Goal: Information Seeking & Learning: Learn about a topic

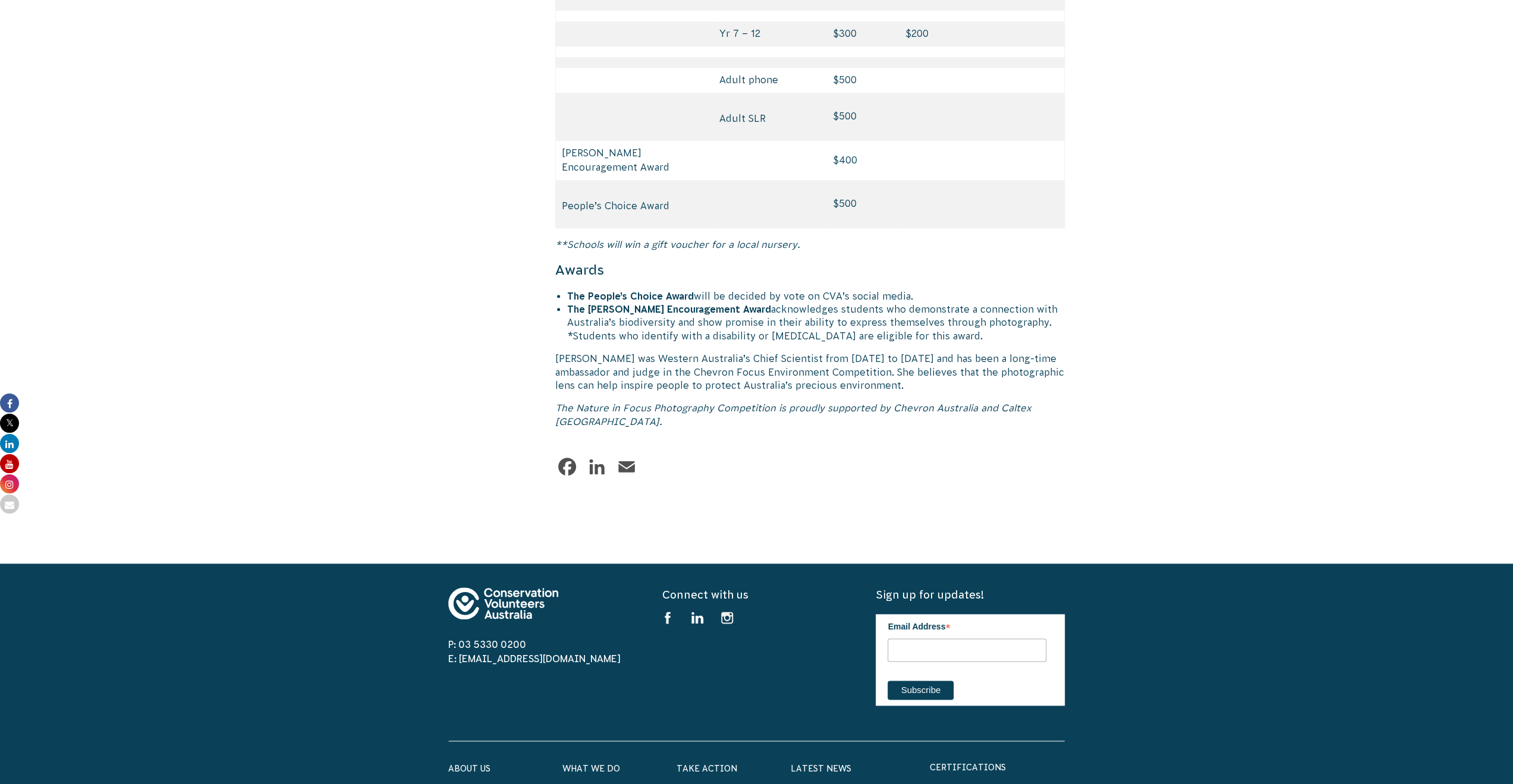
scroll to position [5711, 0]
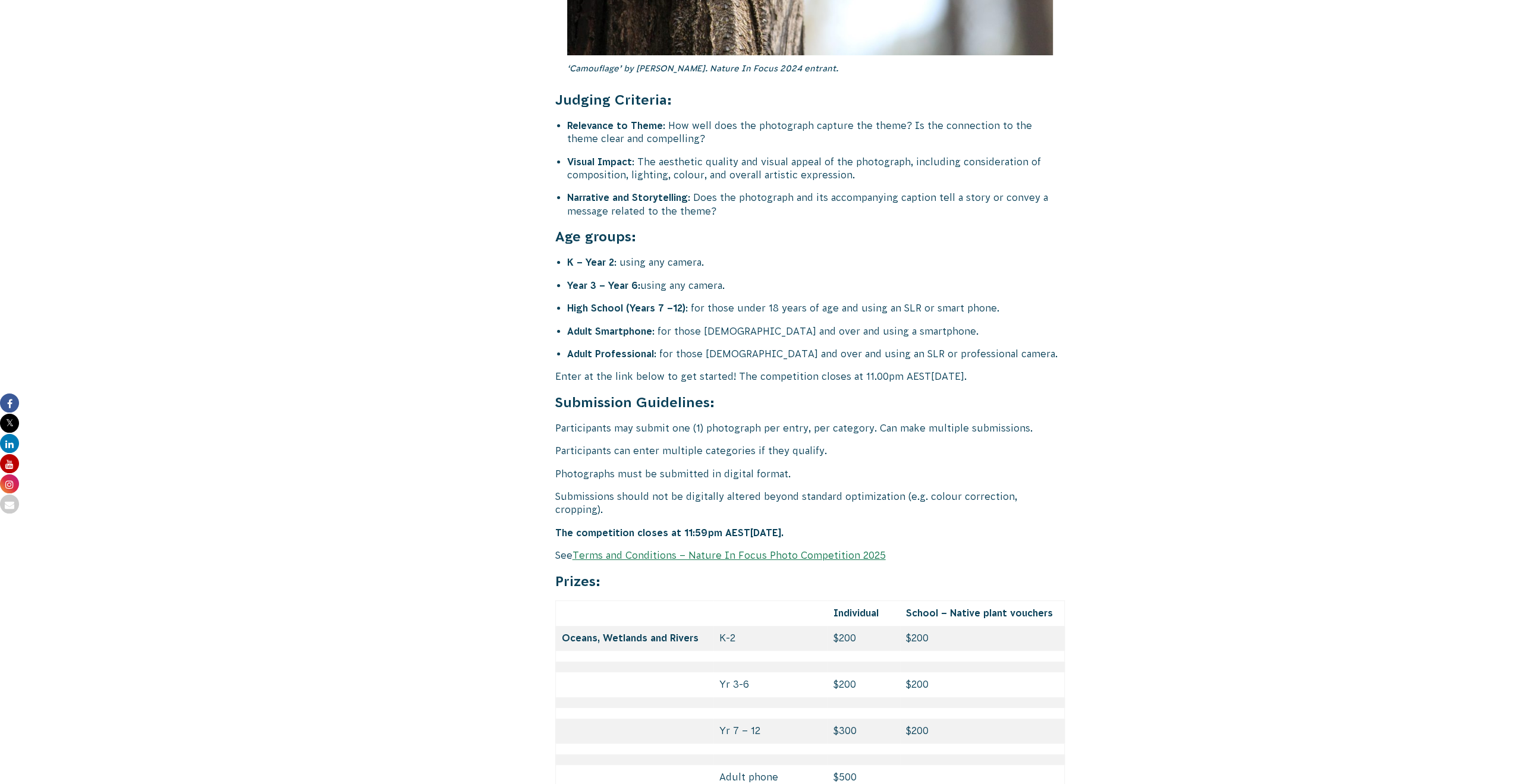
drag, startPoint x: 792, startPoint y: 436, endPoint x: 713, endPoint y: 220, distance: 230.0
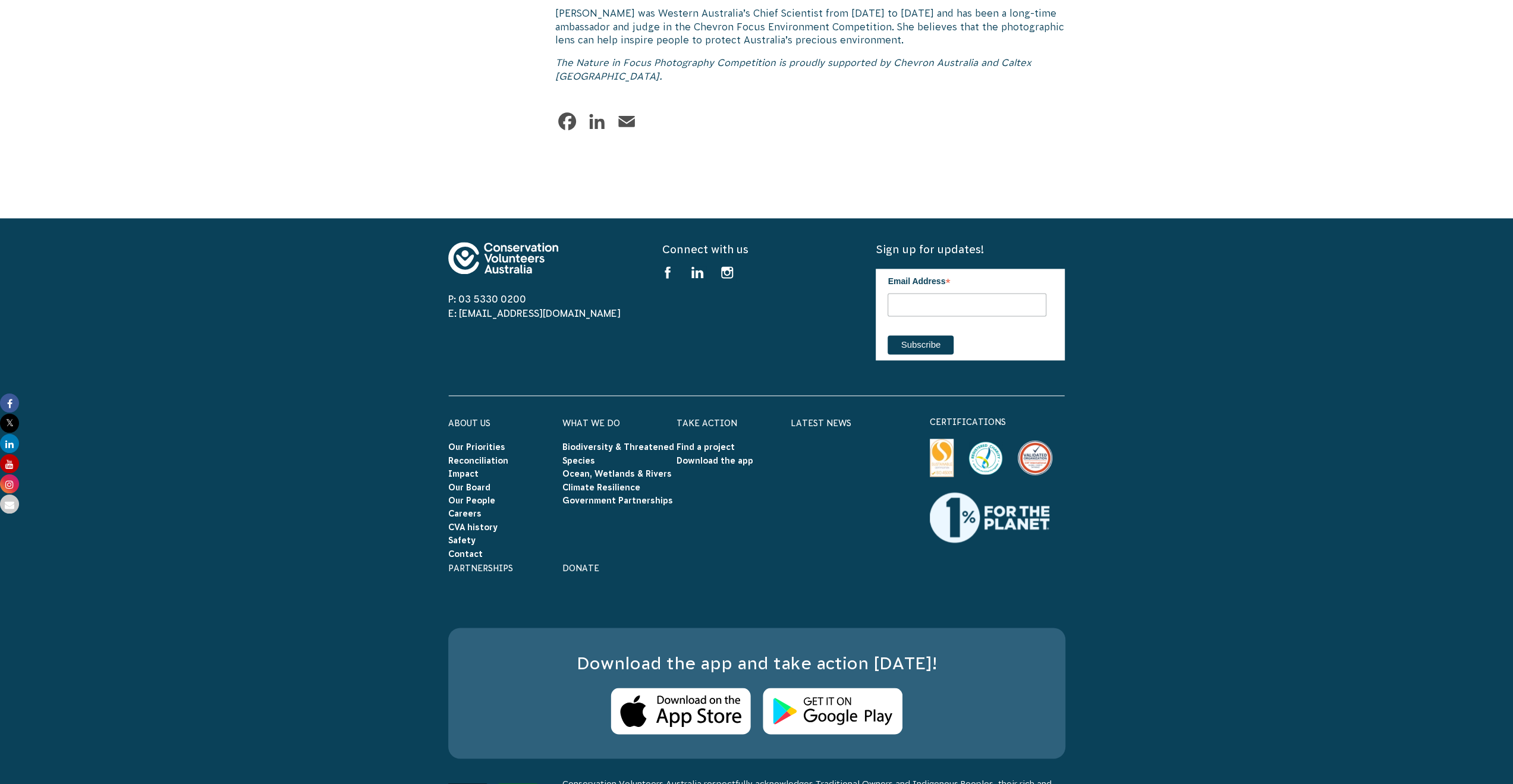
drag, startPoint x: 1030, startPoint y: 445, endPoint x: 1033, endPoint y: 592, distance: 147.0
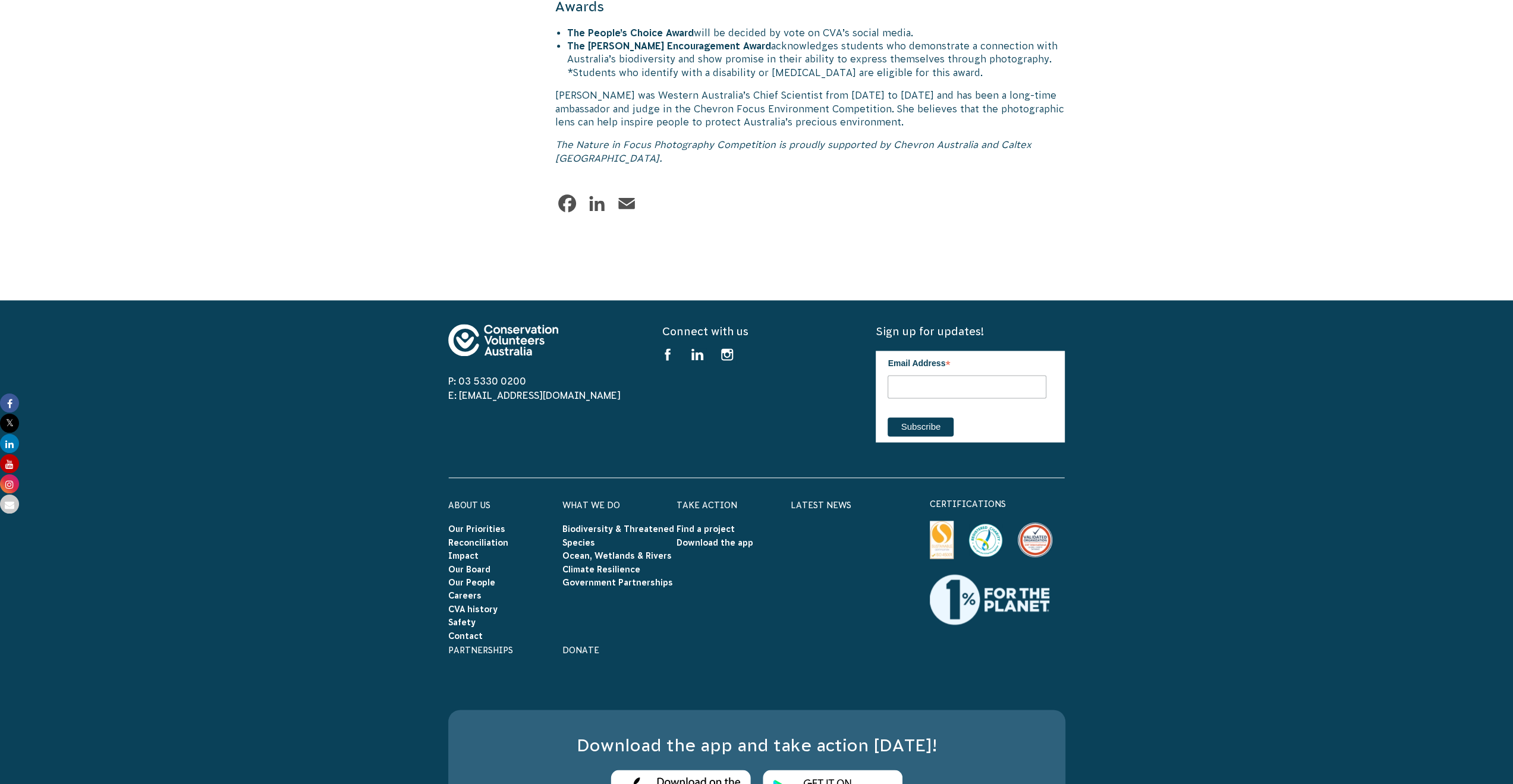
scroll to position [5957, 0]
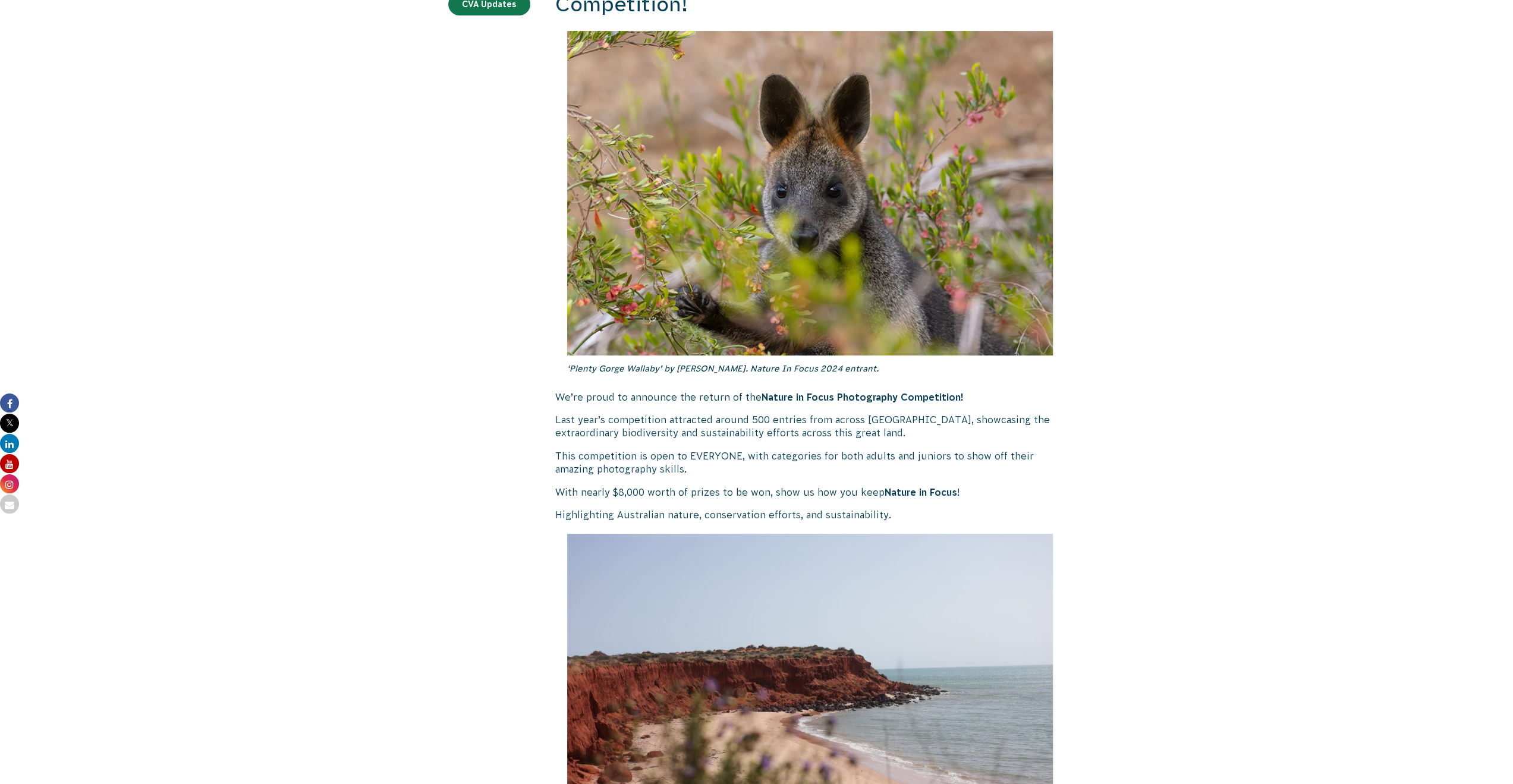
scroll to position [318, 0]
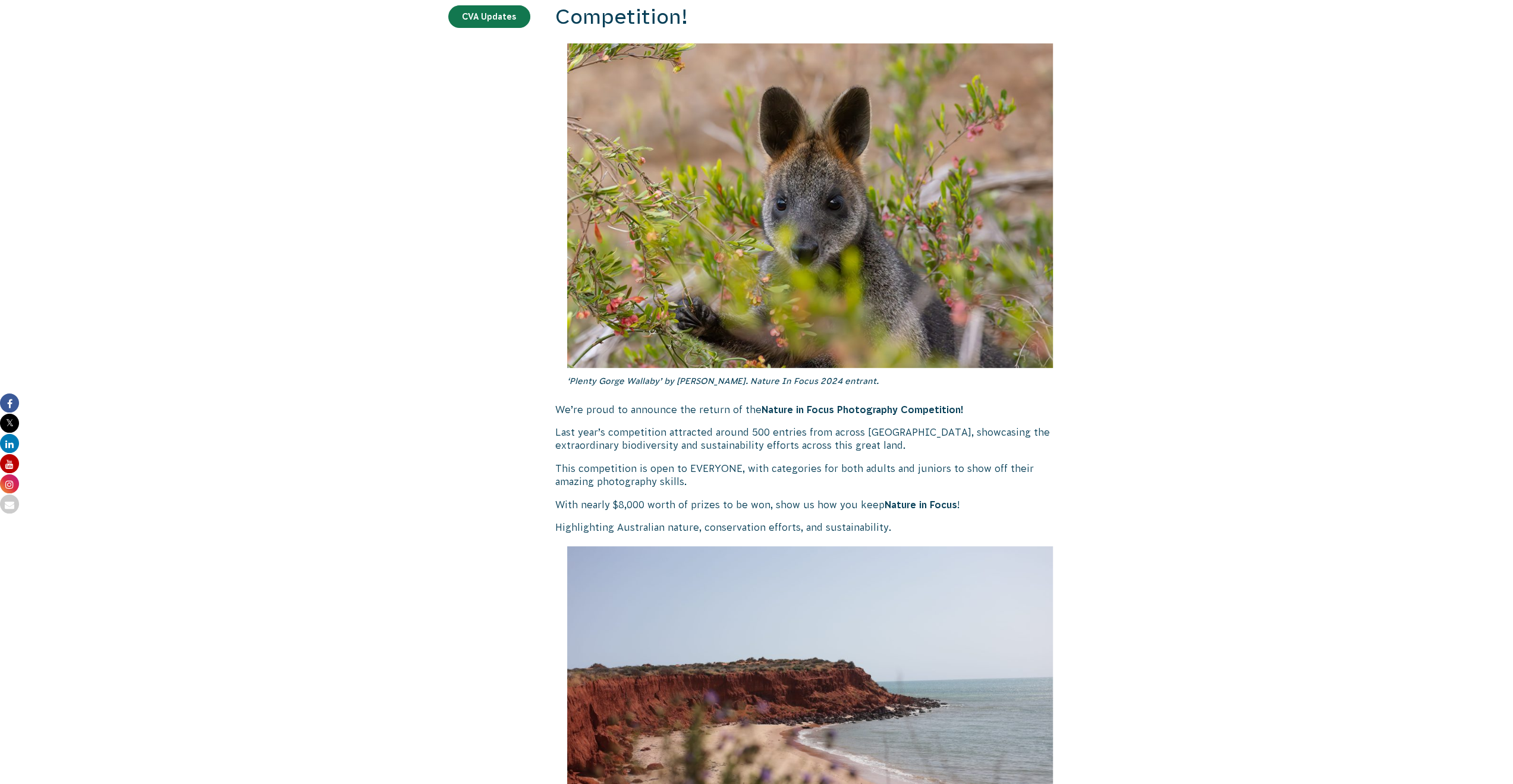
drag, startPoint x: 895, startPoint y: 85, endPoint x: 902, endPoint y: 69, distance: 17.5
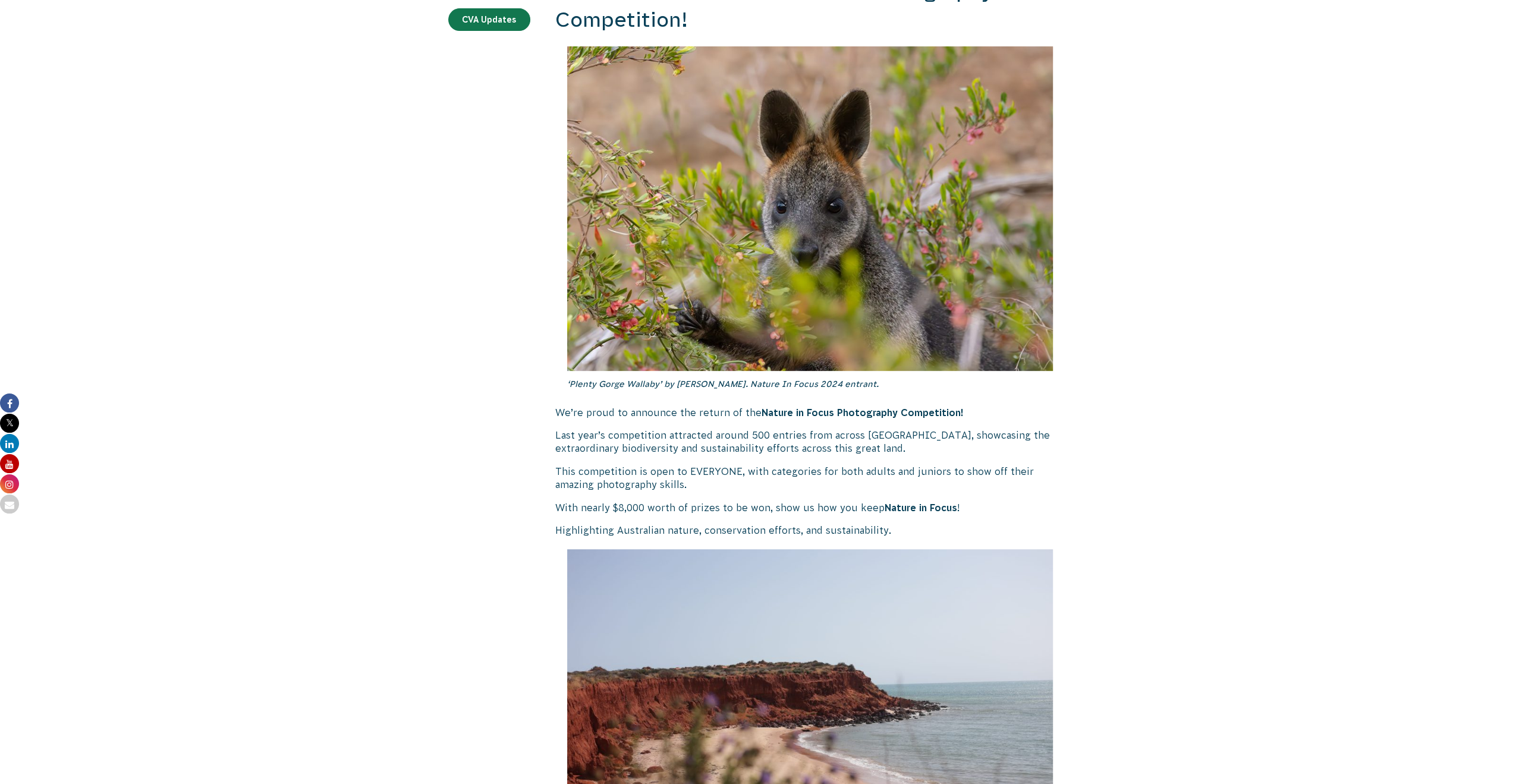
scroll to position [0, 0]
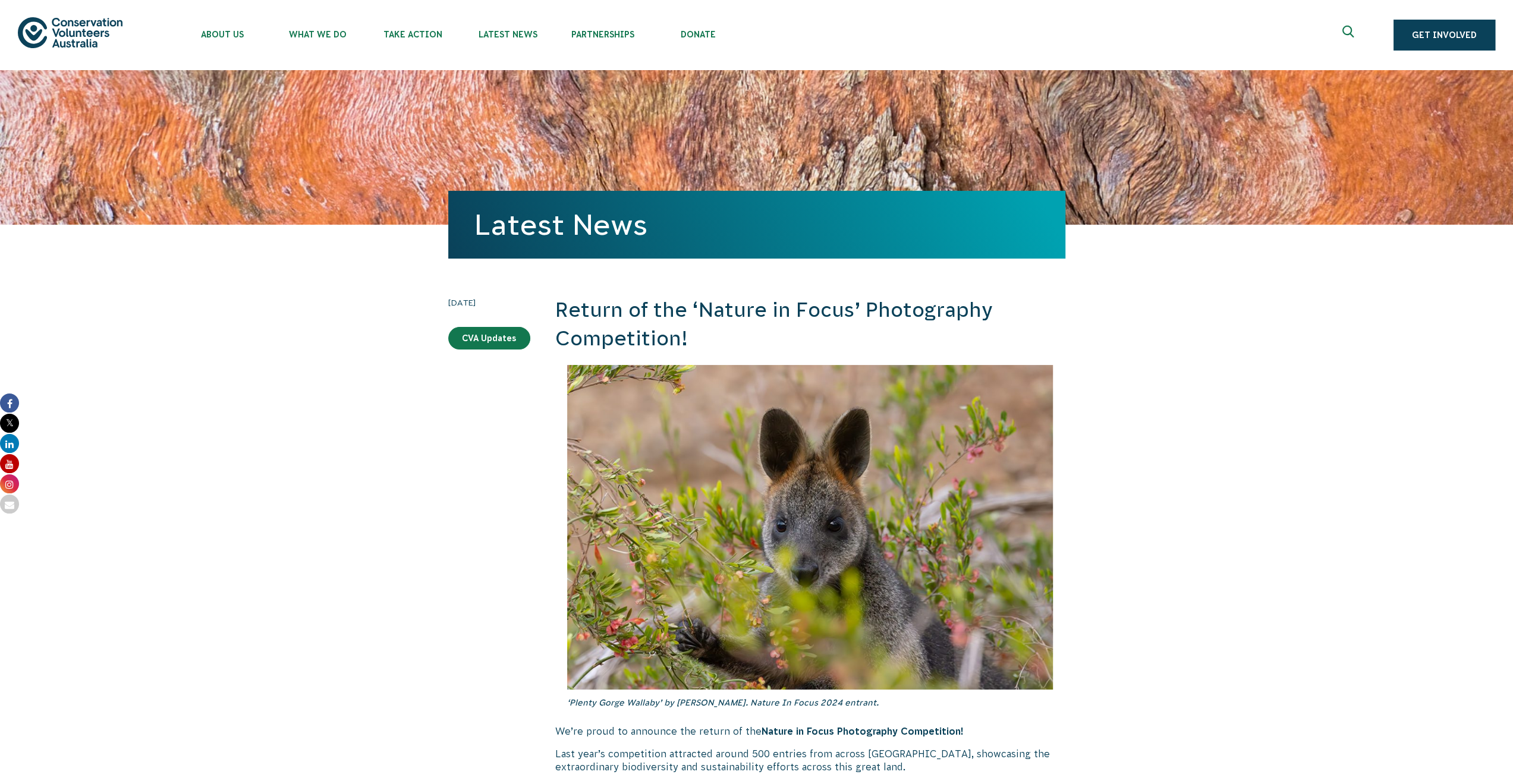
drag, startPoint x: 1110, startPoint y: 323, endPoint x: 577, endPoint y: -72, distance: 663.4
drag, startPoint x: 1053, startPoint y: 251, endPoint x: 907, endPoint y: 37, distance: 259.1
click at [492, 341] on link "CVA Updates" at bounding box center [489, 338] width 82 height 23
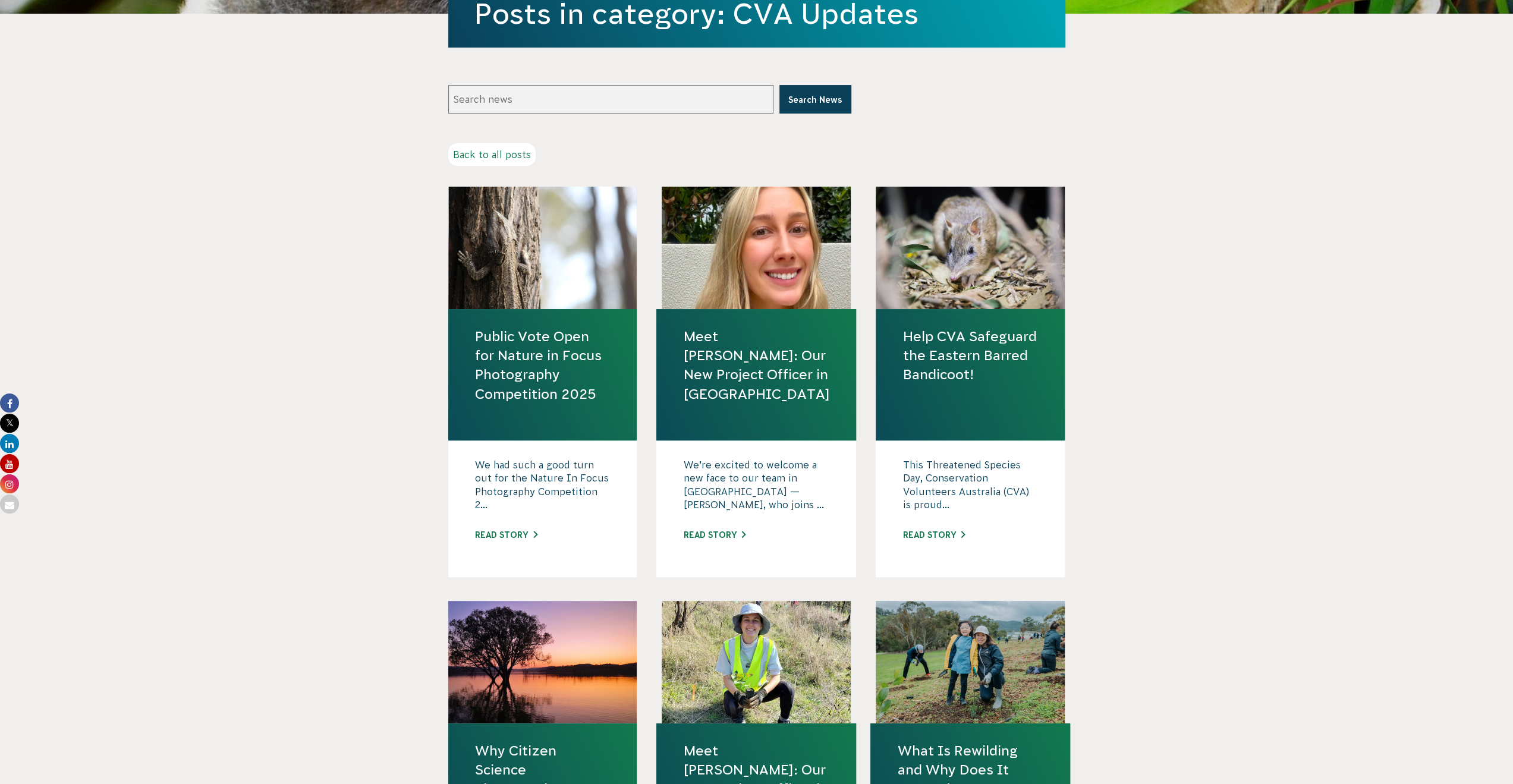
scroll to position [198, 0]
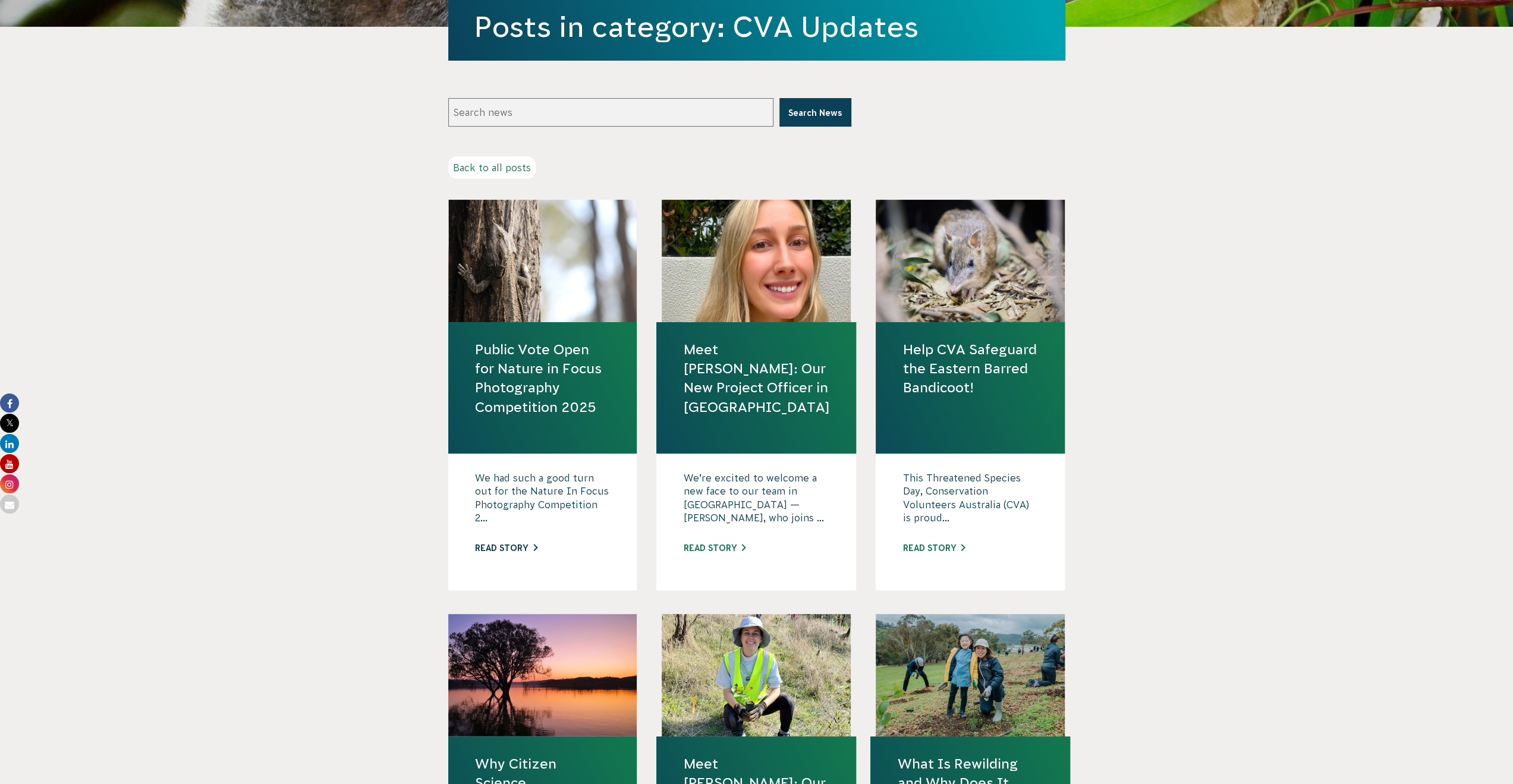
click at [505, 548] on link "Read story" at bounding box center [506, 548] width 62 height 10
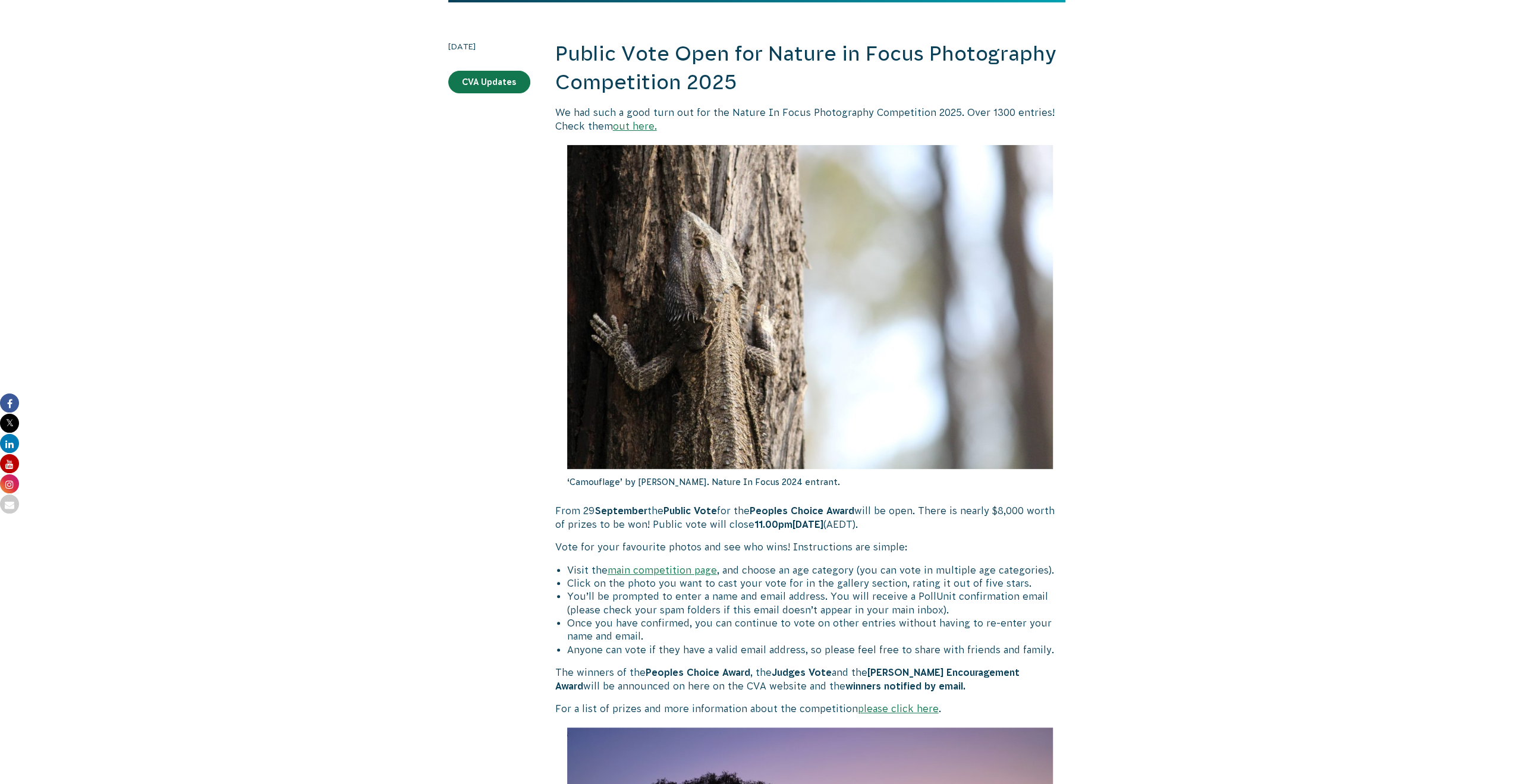
scroll to position [302, 0]
